Goal: Navigation & Orientation: Find specific page/section

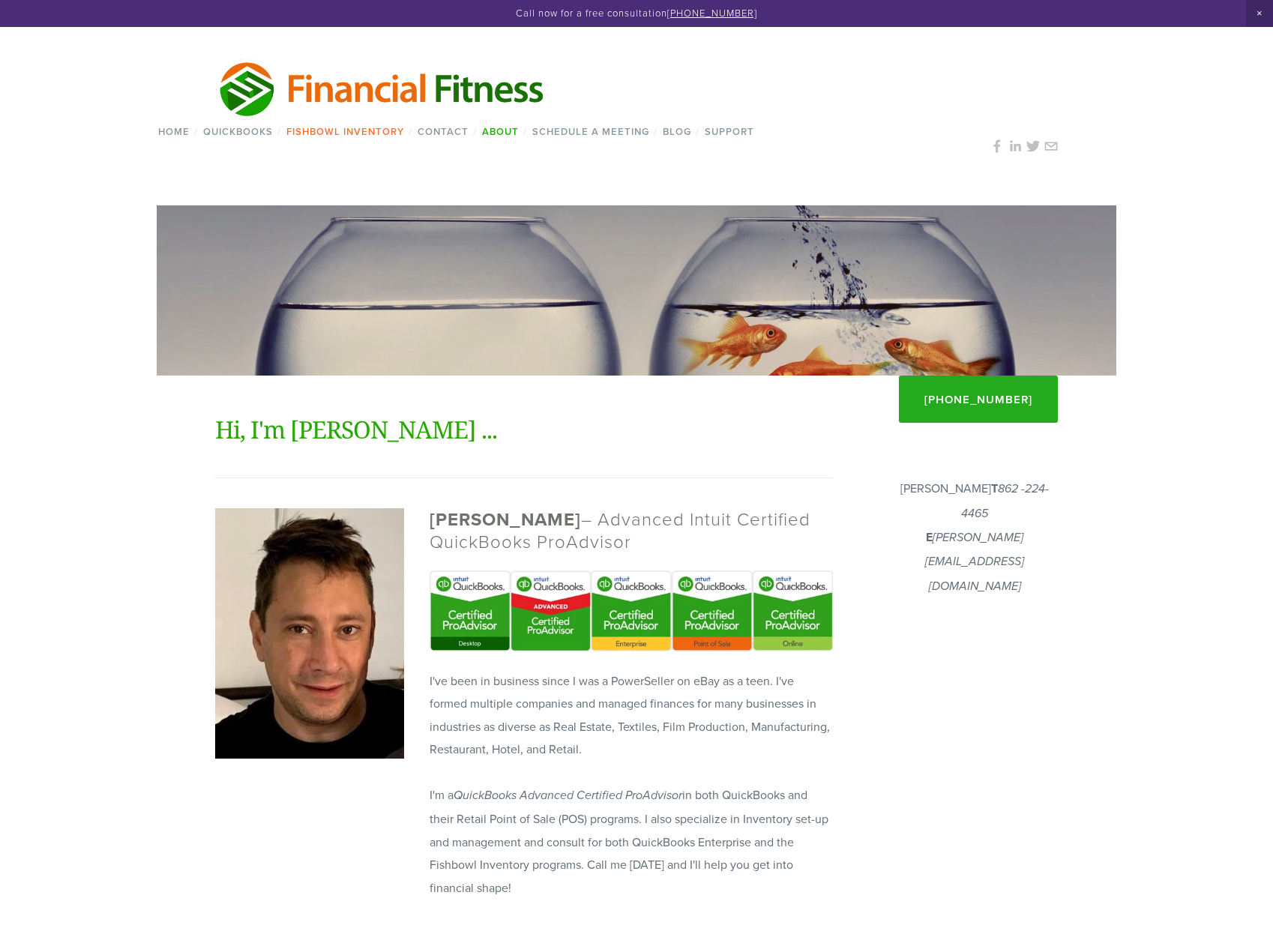
click at [323, 132] on link "Fishbowl Inventory" at bounding box center [345, 131] width 127 height 22
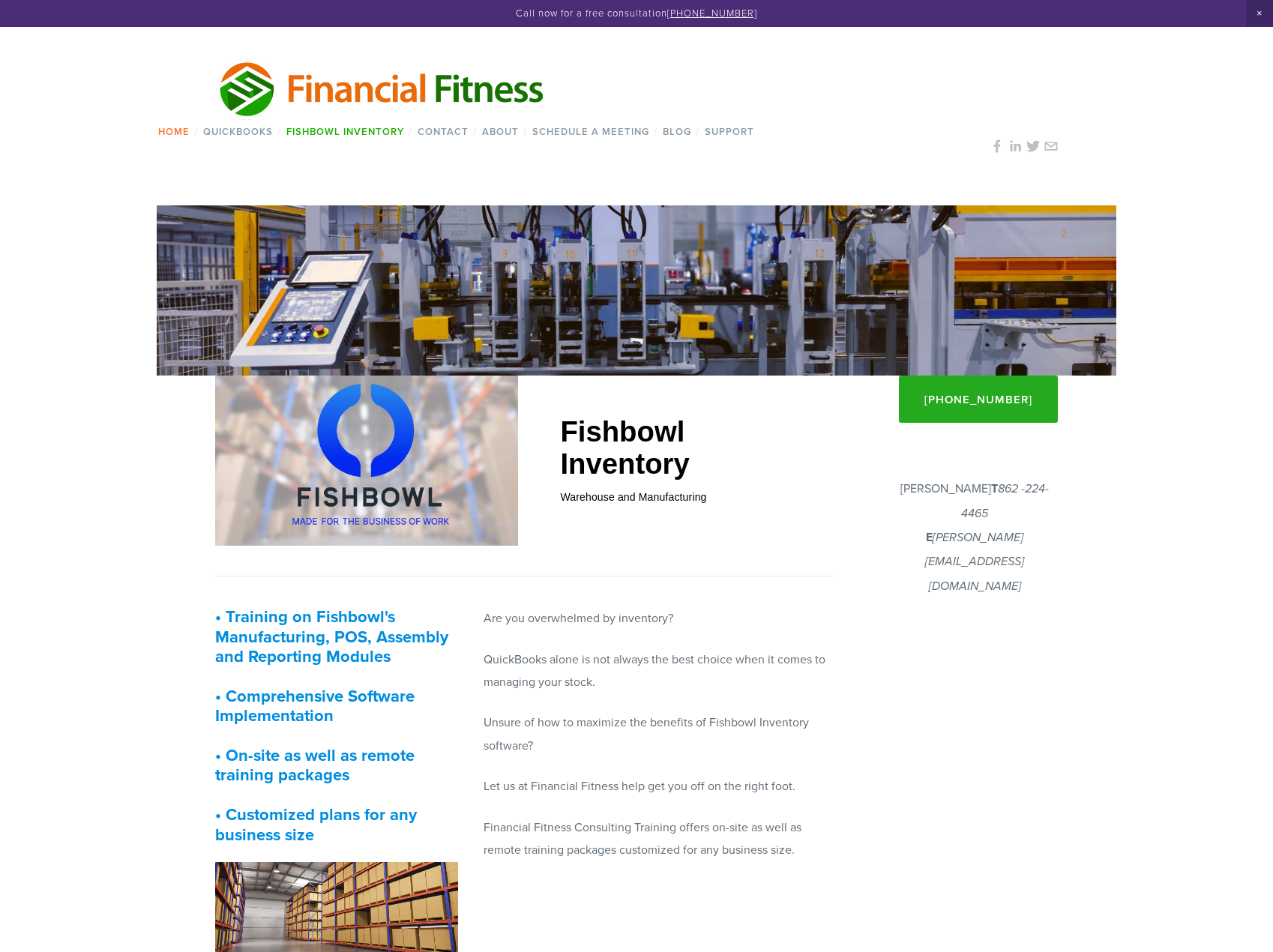
click at [173, 132] on link "Home" at bounding box center [173, 131] width 41 height 22
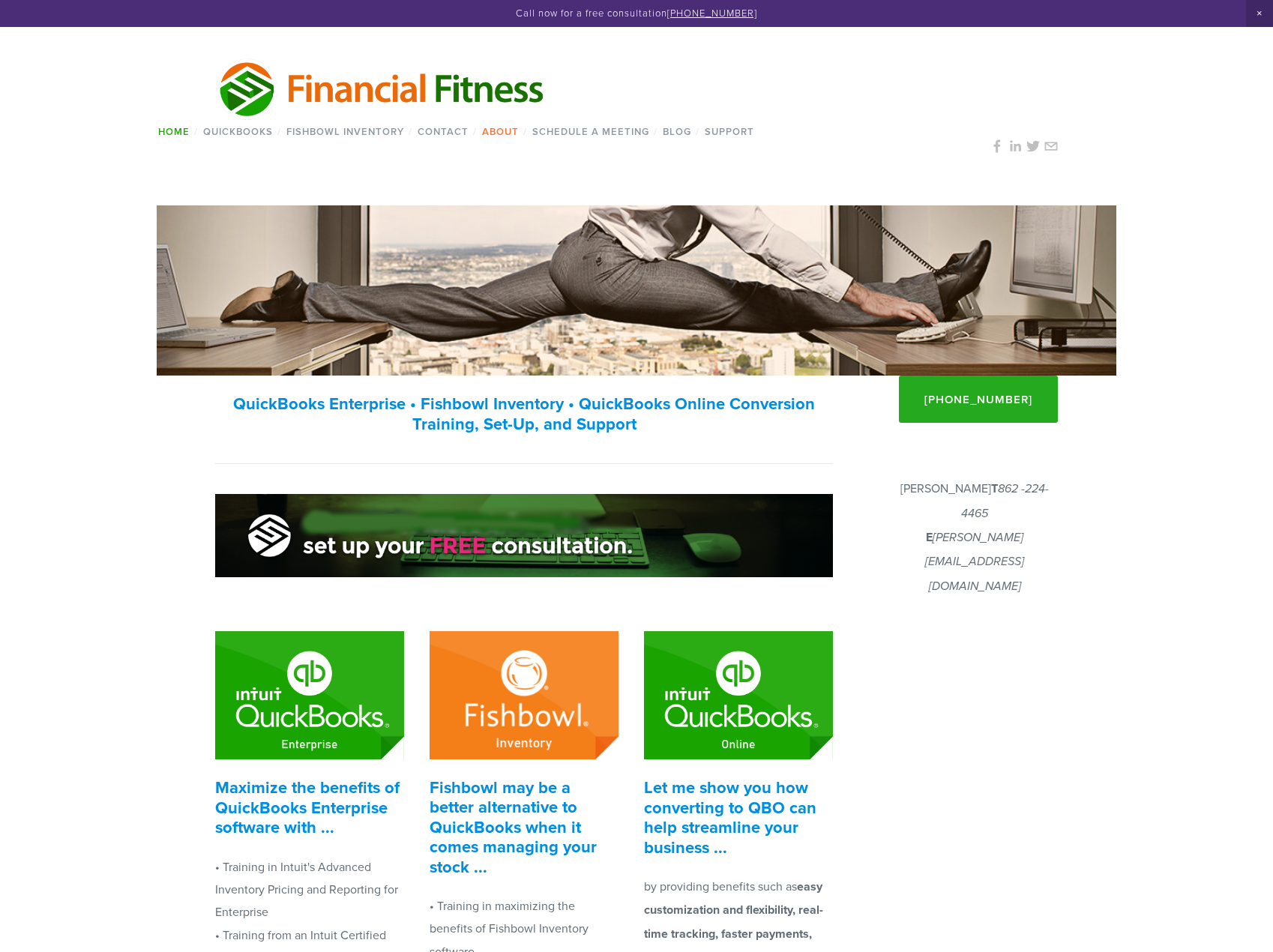
click at [513, 128] on link "About" at bounding box center [500, 131] width 47 height 22
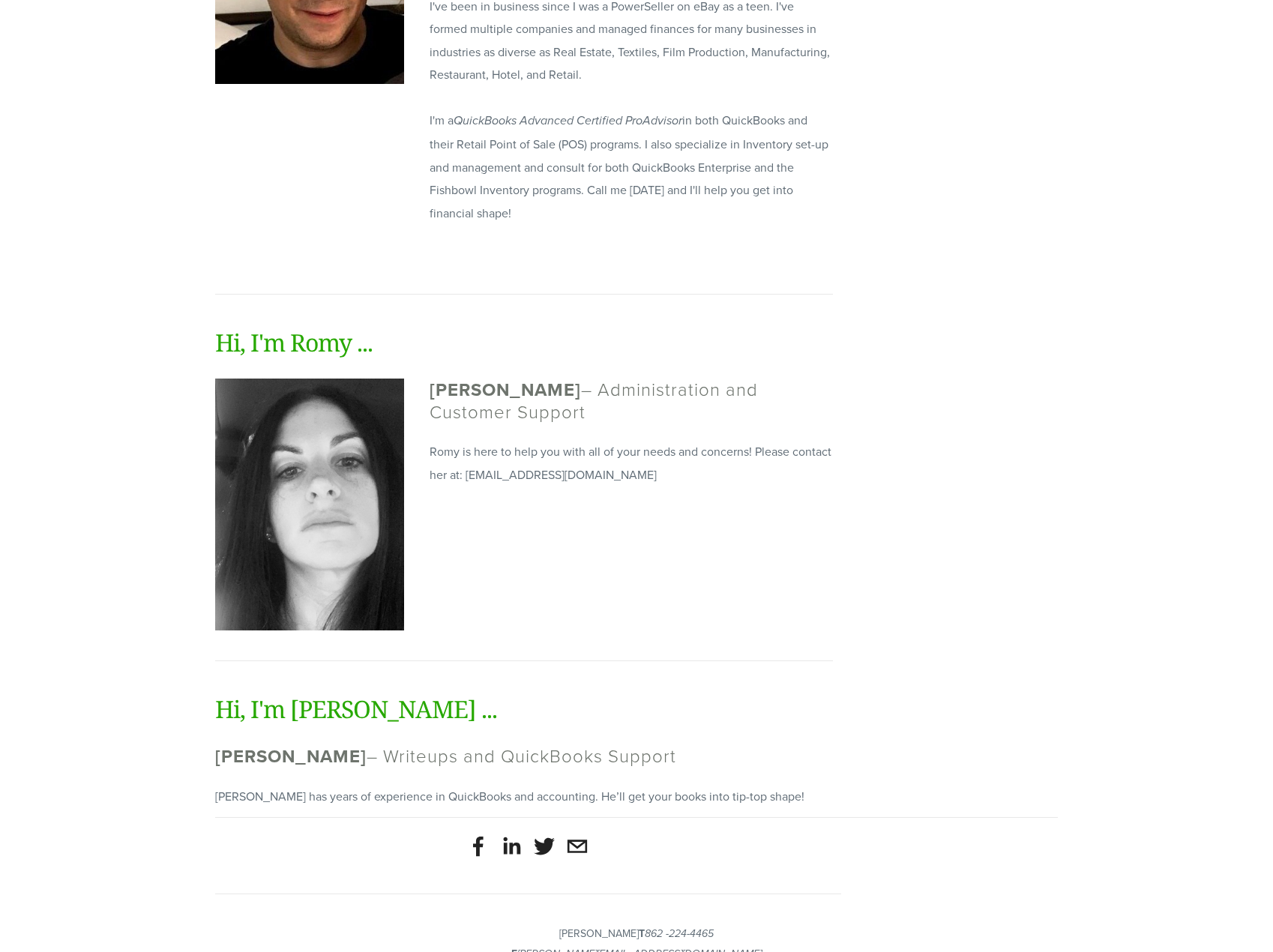
scroll to position [741, 0]
